Goal: Find specific page/section: Find specific page/section

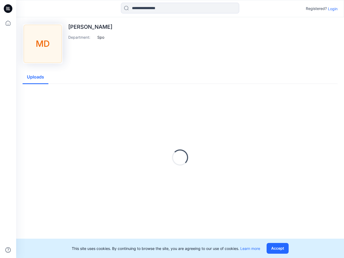
click at [172, 129] on div "Loading..." at bounding box center [180, 157] width 302 height 134
click at [8, 9] on icon at bounding box center [9, 9] width 2 height 0
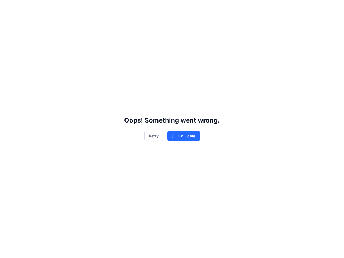
click at [8, 250] on div "Oops! Something went wrong. Retry Go Home" at bounding box center [172, 129] width 344 height 258
click at [180, 8] on div "Oops! Something went wrong. Retry Go Home" at bounding box center [172, 129] width 344 height 258
click at [332, 9] on div "Oops! Something went wrong. Retry Go Home" at bounding box center [172, 129] width 344 height 258
click at [101, 37] on div "Oops! Something went wrong. Retry Go Home" at bounding box center [172, 129] width 344 height 258
click at [35, 77] on div "Oops! Something went wrong. Retry Go Home" at bounding box center [172, 129] width 344 height 258
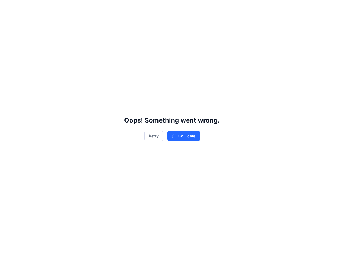
click at [278, 248] on div "Oops! Something went wrong. Retry Go Home" at bounding box center [172, 129] width 344 height 258
